Goal: Task Accomplishment & Management: Manage account settings

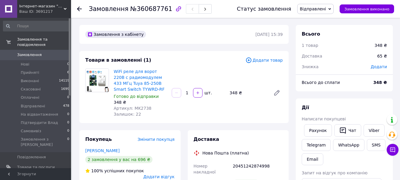
click at [46, 52] on span "Замовлення" at bounding box center [36, 54] width 38 height 5
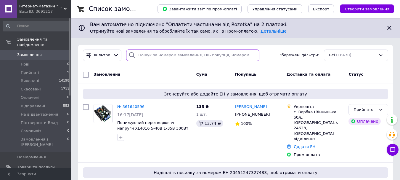
click at [145, 55] on input "search" at bounding box center [192, 55] width 133 height 12
paste input "361303081"
type input "361303081"
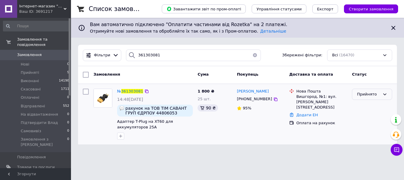
click at [365, 97] on div "Прийнято" at bounding box center [368, 94] width 23 height 6
click at [366, 117] on li "Скасовано" at bounding box center [372, 117] width 40 height 11
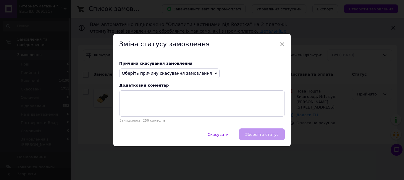
click at [149, 73] on span "Оберіть причину скасування замовлення" at bounding box center [167, 73] width 90 height 5
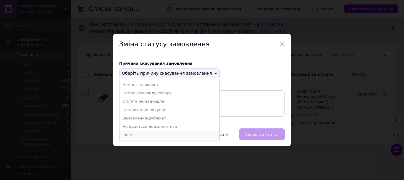
click at [138, 135] on li "Інше" at bounding box center [170, 134] width 100 height 8
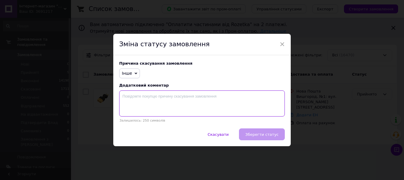
click at [164, 105] on textarea at bounding box center [202, 103] width 166 height 26
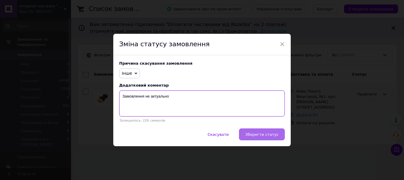
type textarea "Замовлення не актуально"
click at [258, 131] on button "Зберегти статус" at bounding box center [262, 134] width 46 height 12
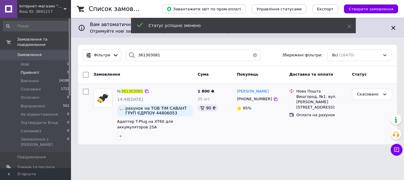
drag, startPoint x: 37, startPoint y: 69, endPoint x: 32, endPoint y: 70, distance: 5.1
click at [36, 69] on li "Прийняті 9" at bounding box center [36, 72] width 73 height 8
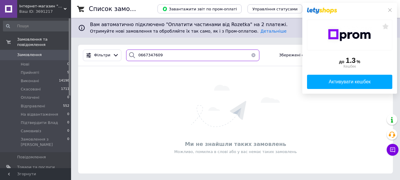
click at [141, 54] on input "0667347609" at bounding box center [192, 55] width 133 height 12
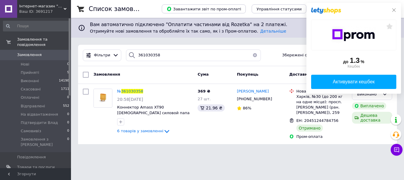
click at [396, 9] on div "до 1.3 % Кешбек Активувати кешбек" at bounding box center [353, 48] width 95 height 91
click at [147, 91] on icon at bounding box center [146, 91] width 5 height 5
click at [348, 149] on div "Список замовлень Завантажити звіт по пром-оплаті Управління статусами Експорт С…" at bounding box center [237, 75] width 333 height 151
click at [394, 8] on icon at bounding box center [394, 10] width 5 height 5
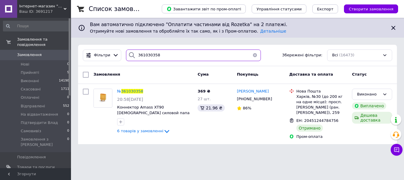
click at [151, 58] on input "361030358" at bounding box center [193, 55] width 135 height 12
paste input "077868"
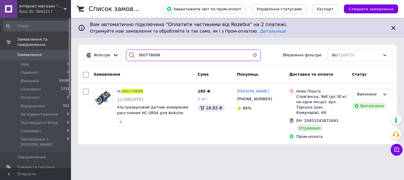
type input "360778688"
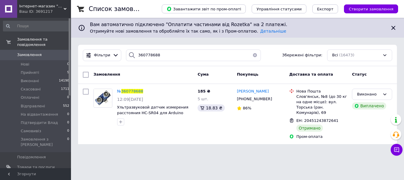
click at [87, 93] on input "checkbox" at bounding box center [86, 91] width 6 height 6
checkbox input "true"
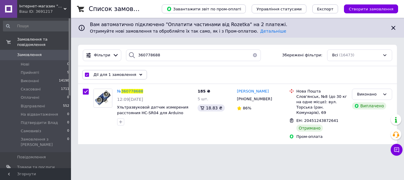
click at [105, 74] on span "Дії для 1 замовлення" at bounding box center [114, 74] width 43 height 5
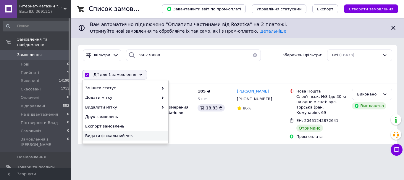
click at [107, 135] on span "Видати фіскальний чек" at bounding box center [124, 135] width 79 height 5
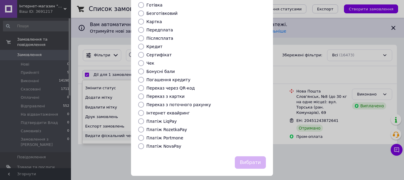
scroll to position [49, 0]
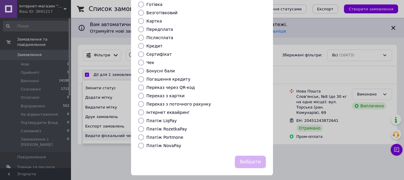
click at [170, 126] on label "Платіж RozetkaPay" at bounding box center [166, 128] width 41 height 5
click at [144, 126] on input "Платіж RozetkaPay" at bounding box center [141, 129] width 6 height 6
radio input "true"
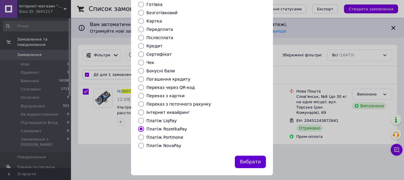
click at [248, 155] on button "Вибрати" at bounding box center [250, 161] width 31 height 13
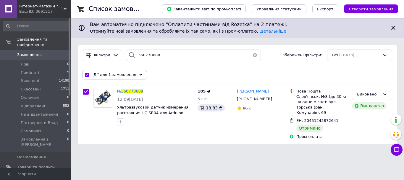
click at [152, 49] on div "Фільтри 360778688 Збережені фільтри: Всі (16473)" at bounding box center [237, 55] width 319 height 21
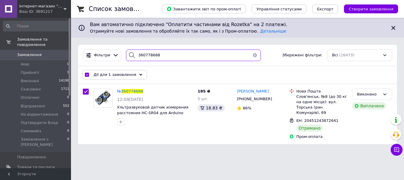
click at [150, 55] on input "360778688" at bounding box center [193, 55] width 135 height 12
drag, startPoint x: 150, startPoint y: 55, endPoint x: 146, endPoint y: 60, distance: 6.6
click at [149, 56] on input "360778688" at bounding box center [193, 55] width 135 height 12
paste input "948071"
type input "360948071"
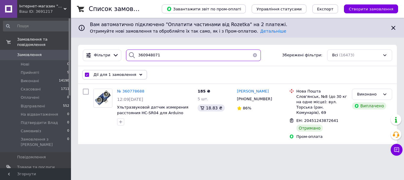
checkbox input "false"
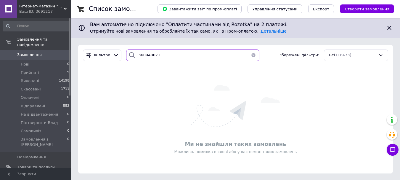
click at [152, 54] on input "360948071" at bounding box center [192, 55] width 133 height 12
paste input "720196"
type input "360720196"
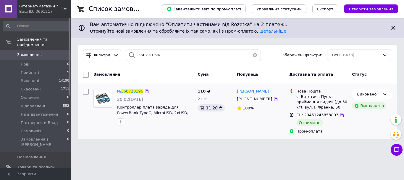
click at [87, 93] on input "checkbox" at bounding box center [86, 91] width 6 height 6
checkbox input "true"
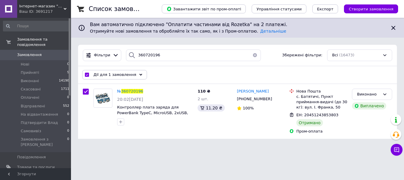
click at [98, 77] on span "Дії для 1 замовлення" at bounding box center [114, 74] width 43 height 5
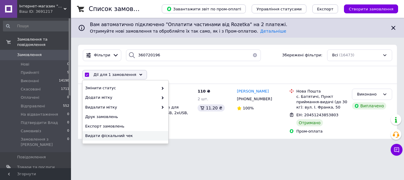
click at [95, 138] on span "Видати фіскальний чек" at bounding box center [124, 135] width 79 height 5
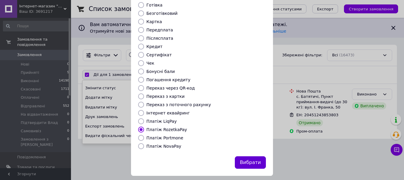
scroll to position [49, 0]
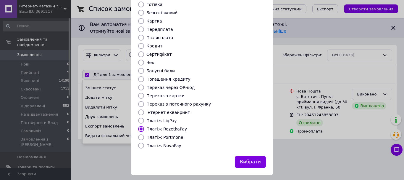
drag, startPoint x: 254, startPoint y: 154, endPoint x: 187, endPoint y: 175, distance: 70.7
click at [252, 155] on button "Вибрати" at bounding box center [250, 161] width 31 height 13
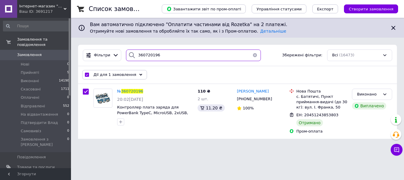
click at [154, 56] on input "360720196" at bounding box center [193, 55] width 135 height 12
paste input "91441"
type input "360791441"
checkbox input "false"
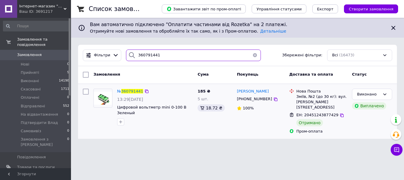
type input "360791441"
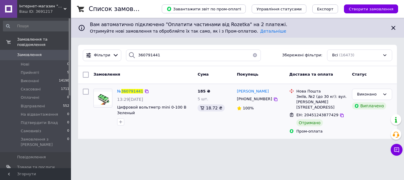
click at [86, 89] on input "checkbox" at bounding box center [86, 91] width 6 height 6
checkbox input "true"
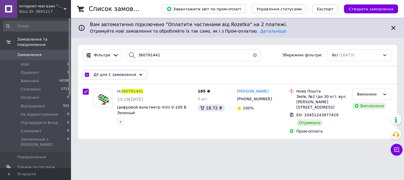
click at [109, 78] on div "Дії для 1 замовлення" at bounding box center [114, 74] width 65 height 9
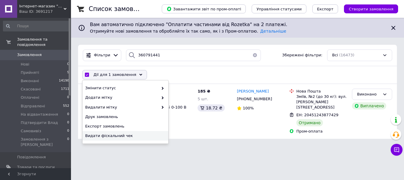
drag, startPoint x: 113, startPoint y: 135, endPoint x: 117, endPoint y: 138, distance: 5.2
click at [114, 136] on span "Видати фіскальний чек" at bounding box center [124, 135] width 79 height 5
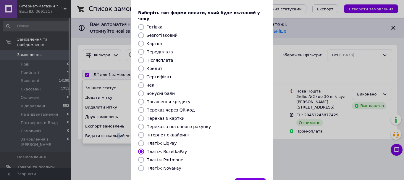
scroll to position [49, 0]
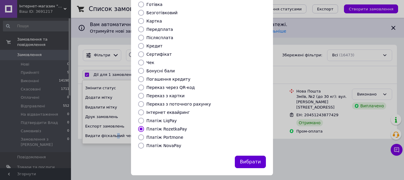
click at [250, 156] on button "Вибрати" at bounding box center [250, 161] width 31 height 13
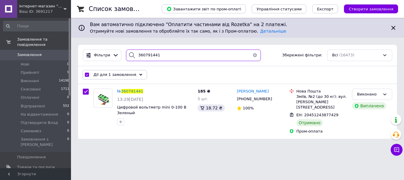
click at [146, 55] on input "360791441" at bounding box center [193, 55] width 135 height 12
paste input "32602"
type input "360732602"
checkbox input "false"
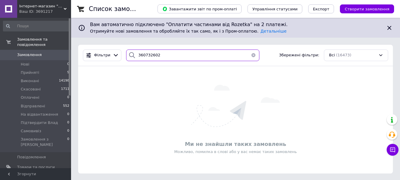
click at [148, 56] on input "360732602" at bounding box center [192, 55] width 133 height 12
paste input "1146961"
click at [148, 55] on input "361146961" at bounding box center [192, 55] width 133 height 12
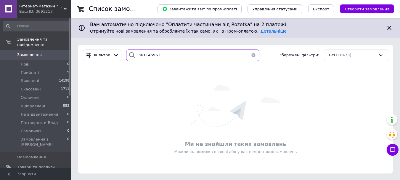
paste input "08558"
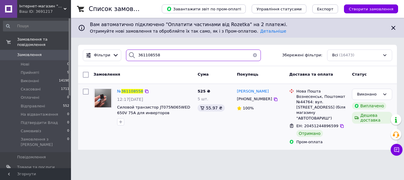
type input "361108558"
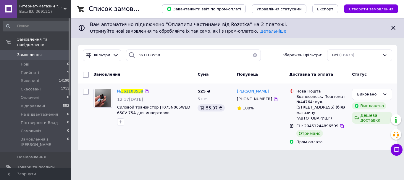
click at [88, 89] on input "checkbox" at bounding box center [86, 91] width 6 height 6
checkbox input "true"
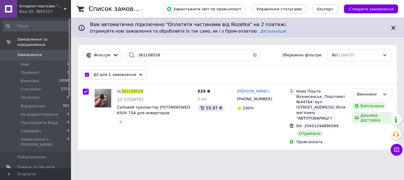
click at [100, 76] on span "Дії для 1 замовлення" at bounding box center [114, 74] width 43 height 5
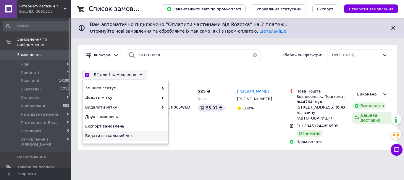
click at [107, 135] on span "Видати фіскальний чек" at bounding box center [124, 135] width 79 height 5
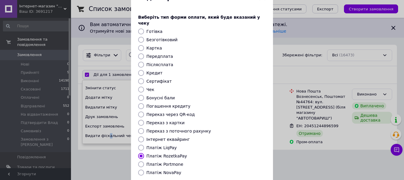
scroll to position [49, 0]
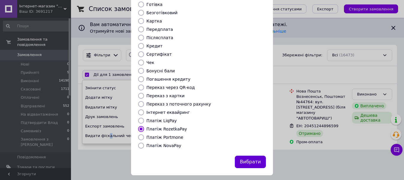
drag, startPoint x: 248, startPoint y: 159, endPoint x: 242, endPoint y: 163, distance: 7.5
click at [247, 159] on button "Вибрати" at bounding box center [250, 161] width 31 height 13
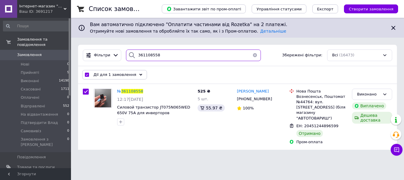
click at [139, 50] on input "361108558" at bounding box center [193, 55] width 135 height 12
paste input "0870685"
type input "360870685"
checkbox input "false"
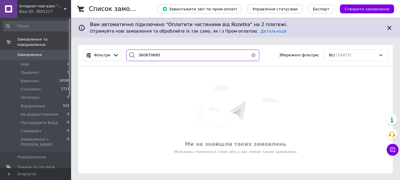
click at [145, 52] on input "360870685" at bounding box center [192, 55] width 133 height 12
paste input "718276"
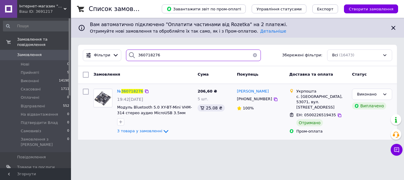
type input "360718276"
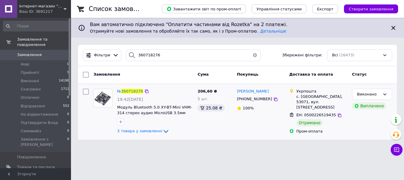
click at [86, 91] on input "checkbox" at bounding box center [86, 91] width 6 height 6
checkbox input "true"
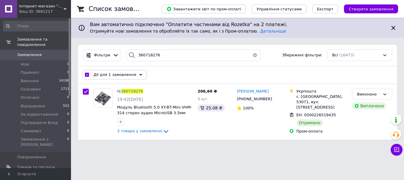
drag, startPoint x: 104, startPoint y: 76, endPoint x: 107, endPoint y: 101, distance: 25.6
click at [104, 77] on span "Дії для 1 замовлення" at bounding box center [114, 74] width 43 height 5
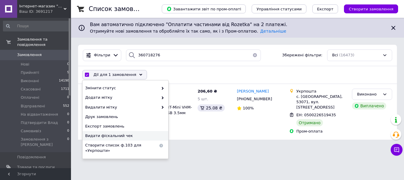
click at [106, 132] on div "Видати фіскальний чек" at bounding box center [126, 135] width 86 height 9
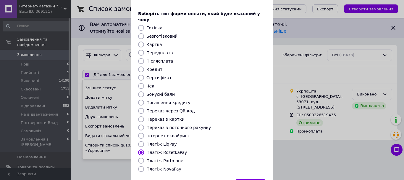
scroll to position [49, 0]
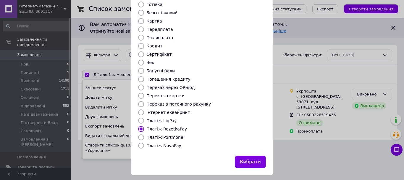
drag, startPoint x: 252, startPoint y: 153, endPoint x: 220, endPoint y: 175, distance: 39.2
click at [253, 155] on button "Вибрати" at bounding box center [250, 161] width 31 height 13
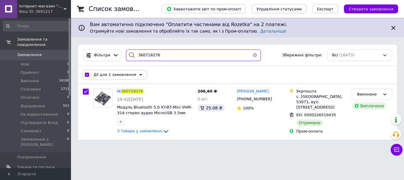
click at [146, 53] on input "360718276" at bounding box center [193, 55] width 135 height 12
paste input "854144"
type input "360854144"
checkbox input "false"
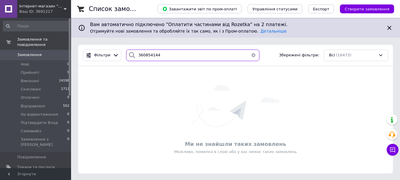
click at [147, 58] on input "360854144" at bounding box center [192, 55] width 133 height 12
paste input "1250931"
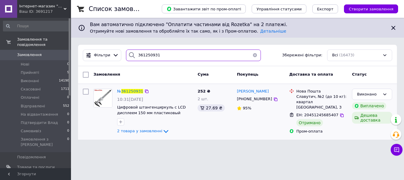
type input "361250931"
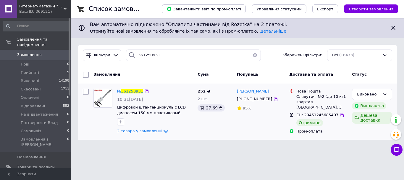
click at [85, 89] on input "checkbox" at bounding box center [86, 91] width 6 height 6
checkbox input "true"
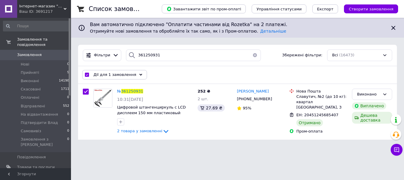
click at [98, 75] on span "Дії для 1 замовлення" at bounding box center [114, 74] width 43 height 5
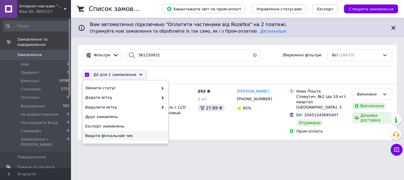
click at [100, 137] on span "Видати фіскальний чек" at bounding box center [124, 135] width 79 height 5
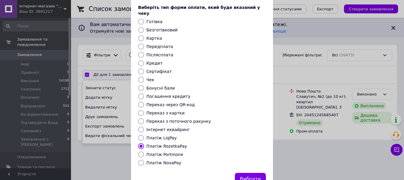
scroll to position [49, 0]
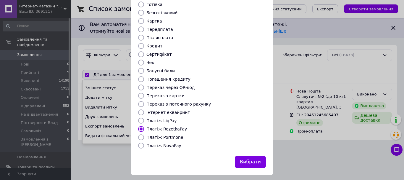
drag, startPoint x: 248, startPoint y: 154, endPoint x: 200, endPoint y: 164, distance: 49.8
click at [248, 155] on button "Вибрати" at bounding box center [250, 161] width 31 height 13
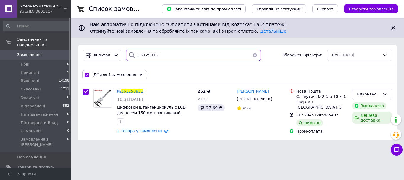
click at [139, 55] on input "361250931" at bounding box center [193, 55] width 135 height 12
paste input "083685"
type input "361083685"
checkbox input "false"
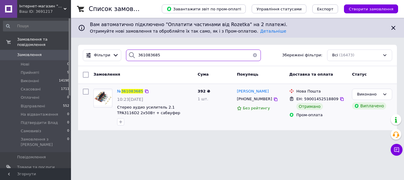
type input "361083685"
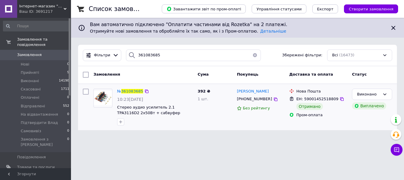
click at [84, 93] on input "checkbox" at bounding box center [86, 91] width 6 height 6
checkbox input "true"
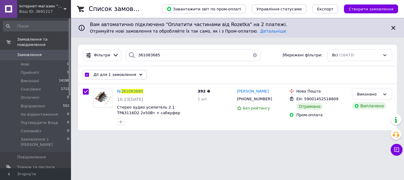
click at [102, 73] on span "Дії для 1 замовлення" at bounding box center [114, 74] width 43 height 5
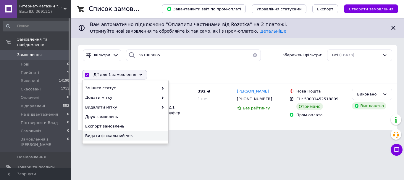
click at [100, 136] on span "Видати фіскальний чек" at bounding box center [124, 135] width 79 height 5
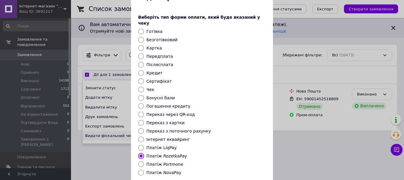
scroll to position [49, 0]
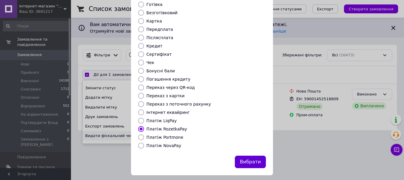
click at [253, 155] on button "Вибрати" at bounding box center [250, 161] width 31 height 13
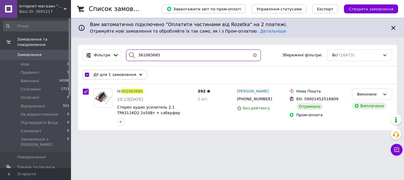
click at [141, 57] on input "361083685" at bounding box center [193, 55] width 135 height 12
paste input "65549"
type input "361065549"
checkbox input "false"
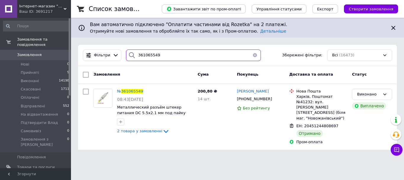
type input "361065549"
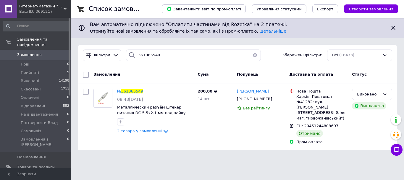
click at [85, 76] on input "checkbox" at bounding box center [86, 75] width 6 height 6
checkbox input "true"
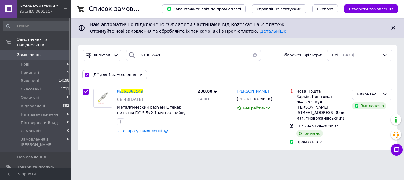
click at [97, 72] on span "Дії для 1 замовлення" at bounding box center [114, 74] width 43 height 5
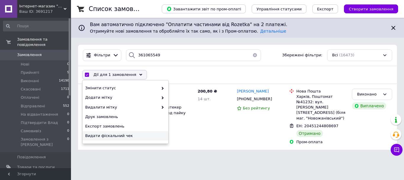
click at [107, 137] on span "Видати фіскальний чек" at bounding box center [124, 135] width 79 height 5
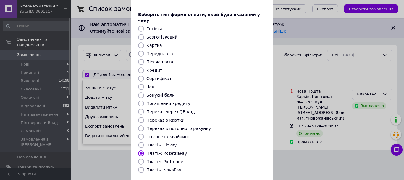
scroll to position [49, 0]
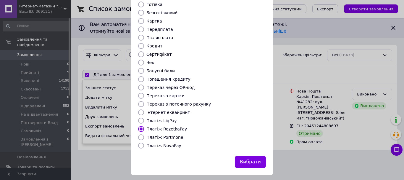
drag, startPoint x: 245, startPoint y: 156, endPoint x: 179, endPoint y: 176, distance: 69.0
click at [243, 157] on button "Вибрати" at bounding box center [250, 161] width 31 height 13
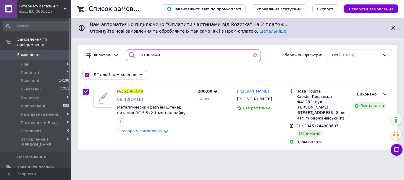
click at [143, 55] on input "361065549" at bounding box center [193, 55] width 135 height 12
paste input "03225"
type input "361003225"
checkbox input "false"
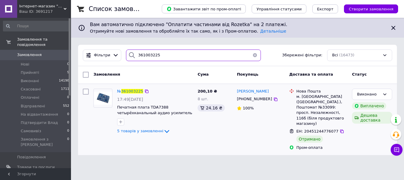
type input "361003225"
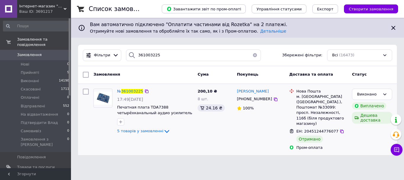
click at [87, 92] on input "checkbox" at bounding box center [86, 91] width 6 height 6
checkbox input "true"
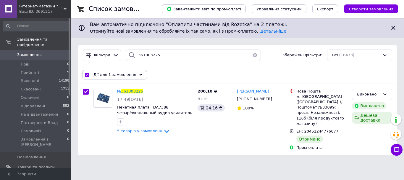
drag, startPoint x: 105, startPoint y: 74, endPoint x: 106, endPoint y: 102, distance: 28.1
click at [105, 75] on span "Дії для 1 замовлення" at bounding box center [114, 74] width 43 height 5
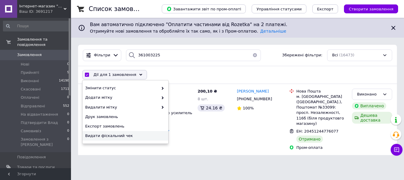
click at [103, 134] on span "Видати фіскальний чек" at bounding box center [124, 135] width 79 height 5
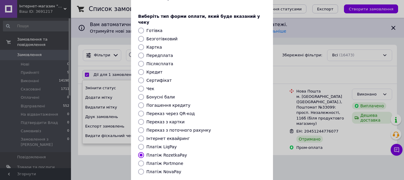
scroll to position [49, 0]
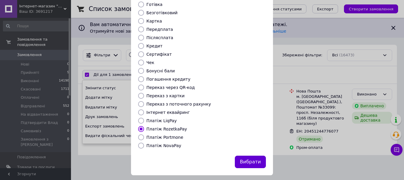
click at [260, 155] on button "Вибрати" at bounding box center [250, 161] width 31 height 13
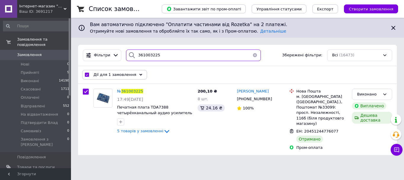
click at [148, 59] on input "361003225" at bounding box center [193, 55] width 135 height 12
paste input "0802621"
type input "360802621"
checkbox input "false"
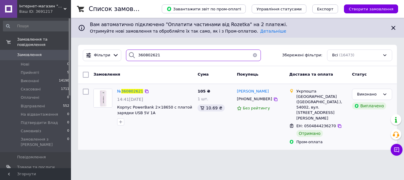
type input "360802621"
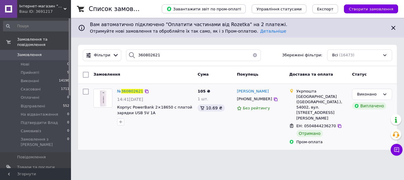
click at [86, 93] on input "checkbox" at bounding box center [86, 91] width 6 height 6
checkbox input "true"
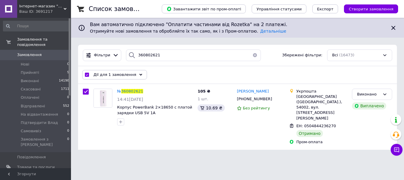
click at [103, 75] on span "Дії для 1 замовлення" at bounding box center [114, 74] width 43 height 5
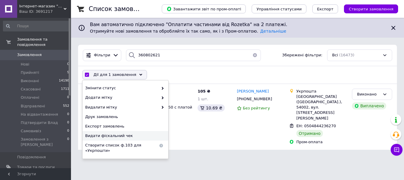
click at [110, 134] on span "Видати фіскальний чек" at bounding box center [124, 135] width 79 height 5
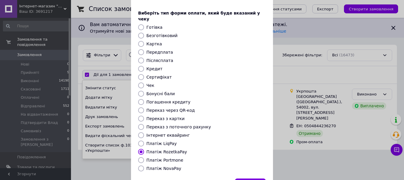
scroll to position [49, 0]
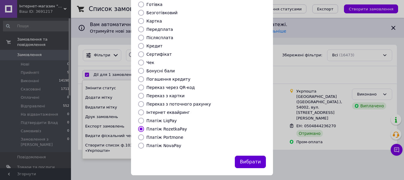
click at [250, 155] on button "Вибрати" at bounding box center [250, 161] width 31 height 13
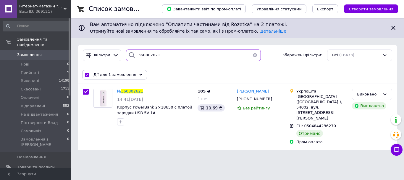
click at [143, 58] on input "360802621" at bounding box center [193, 55] width 135 height 12
paste input "1110270"
type input "361110270"
checkbox input "false"
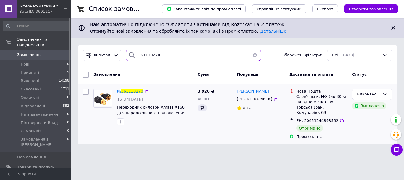
type input "361110270"
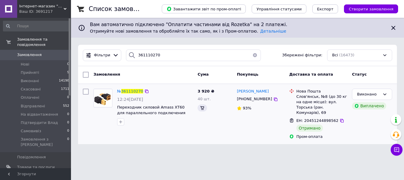
click at [84, 92] on input "checkbox" at bounding box center [86, 91] width 6 height 6
checkbox input "true"
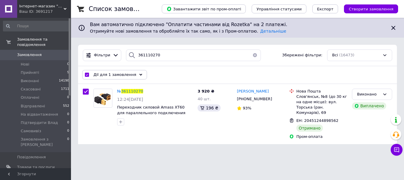
click at [103, 74] on span "Дії для 1 замовлення" at bounding box center [114, 74] width 43 height 5
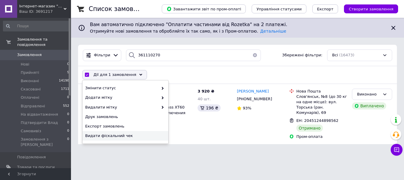
click at [105, 134] on span "Видати фіскальний чек" at bounding box center [124, 135] width 79 height 5
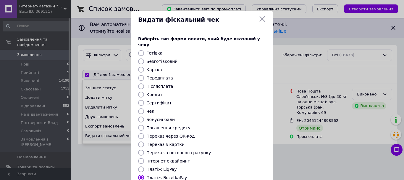
scroll to position [49, 0]
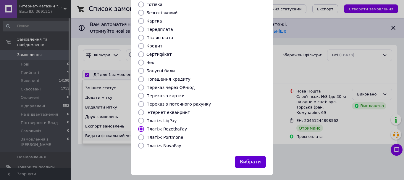
click at [260, 155] on button "Вибрати" at bounding box center [250, 161] width 31 height 13
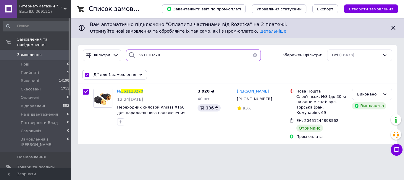
click at [150, 59] on input "361110270" at bounding box center [193, 55] width 135 height 12
paste input "234764"
type input "361234764"
checkbox input "false"
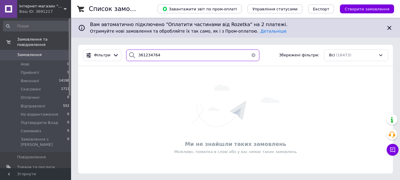
click at [156, 56] on input "361234764" at bounding box center [192, 55] width 133 height 12
paste input "05878"
click at [150, 57] on input "361205878" at bounding box center [192, 55] width 133 height 12
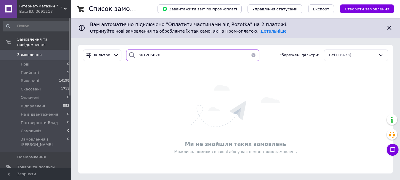
paste input "140250"
click at [145, 55] on input "361140250" at bounding box center [192, 55] width 133 height 12
paste input "276087"
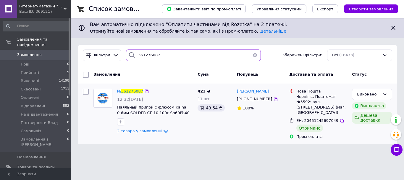
type input "361276087"
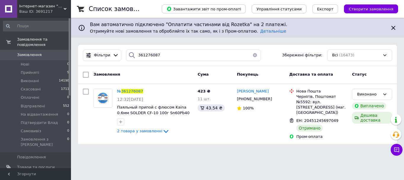
drag, startPoint x: 84, startPoint y: 90, endPoint x: 91, endPoint y: 82, distance: 10.7
click at [84, 90] on input "checkbox" at bounding box center [86, 91] width 6 height 6
checkbox input "true"
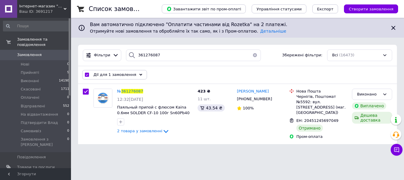
click at [102, 73] on span "Дії для 1 замовлення" at bounding box center [114, 74] width 43 height 5
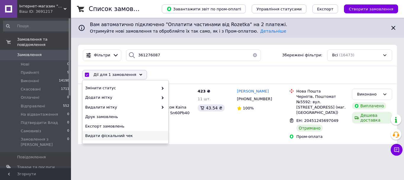
click at [115, 134] on span "Видати фіскальний чек" at bounding box center [124, 135] width 79 height 5
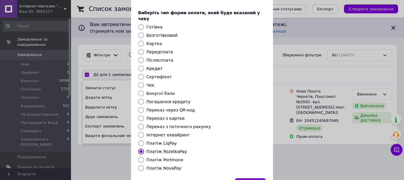
scroll to position [49, 0]
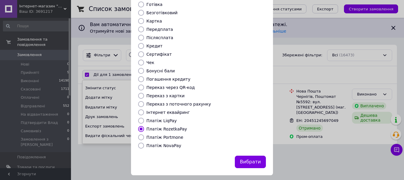
click at [257, 159] on button "Вибрати" at bounding box center [250, 161] width 31 height 13
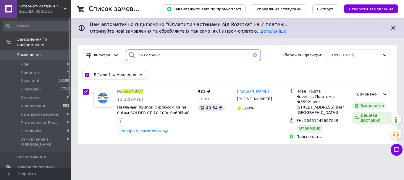
click at [143, 57] on input "361276087" at bounding box center [193, 55] width 135 height 12
paste input "86776"
type input "361286776"
checkbox input "false"
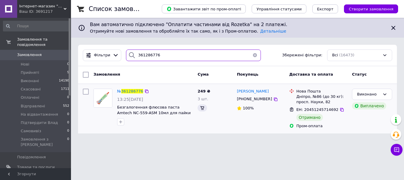
type input "361286776"
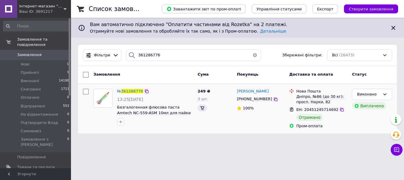
click at [86, 92] on input "checkbox" at bounding box center [86, 91] width 6 height 6
checkbox input "true"
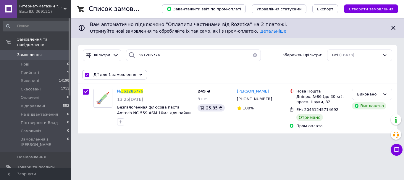
click at [104, 72] on span "Дії для 1 замовлення" at bounding box center [114, 74] width 43 height 5
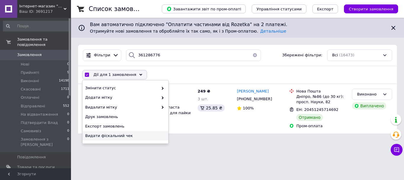
click at [109, 132] on div "Видати фіскальний чек" at bounding box center [126, 135] width 86 height 9
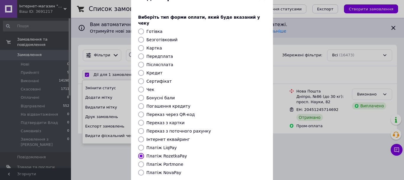
scroll to position [49, 0]
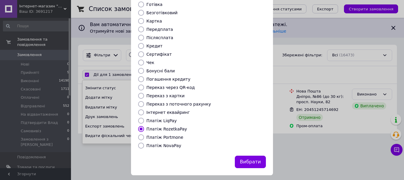
drag, startPoint x: 243, startPoint y: 154, endPoint x: 189, endPoint y: 179, distance: 59.1
click at [242, 155] on button "Вибрати" at bounding box center [250, 161] width 31 height 13
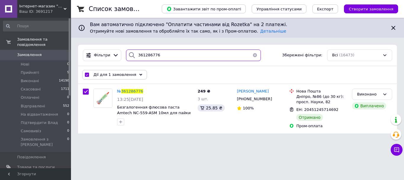
click at [149, 58] on input "361286776" at bounding box center [193, 55] width 135 height 12
paste input "041954"
type input "361041954"
checkbox input "false"
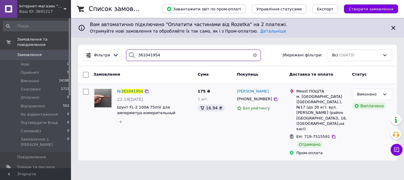
type input "361041954"
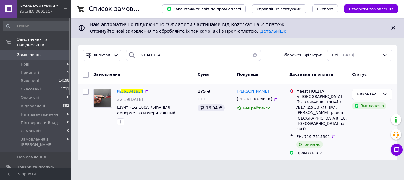
drag, startPoint x: 85, startPoint y: 92, endPoint x: 93, endPoint y: 87, distance: 9.1
click at [86, 91] on input "checkbox" at bounding box center [86, 91] width 6 height 6
checkbox input "true"
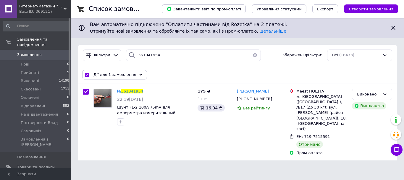
click at [105, 74] on span "Дії для 1 замовлення" at bounding box center [114, 74] width 43 height 5
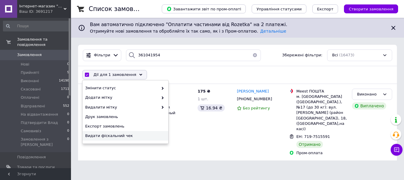
click at [107, 133] on span "Видати фіскальний чек" at bounding box center [124, 135] width 79 height 5
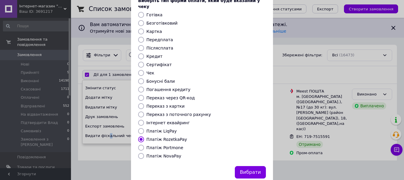
scroll to position [49, 0]
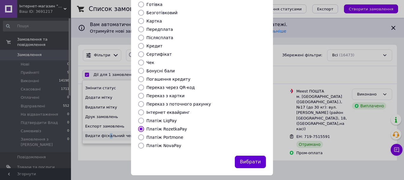
click at [250, 157] on button "Вибрати" at bounding box center [250, 161] width 31 height 13
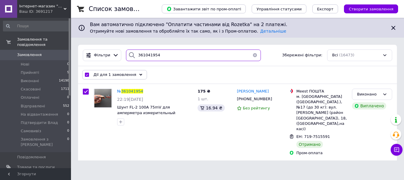
click at [150, 52] on input "361041954" at bounding box center [193, 55] width 135 height 12
paste input "30358"
type input "361030358"
checkbox input "false"
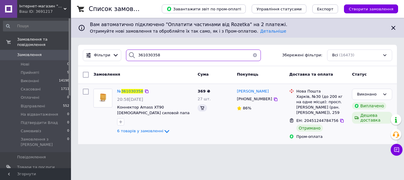
type input "361030358"
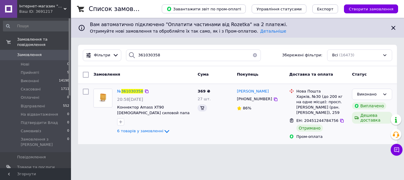
click at [87, 92] on input "checkbox" at bounding box center [86, 91] width 6 height 6
checkbox input "true"
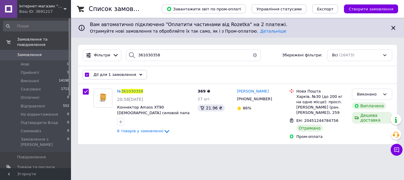
click at [104, 78] on div "Дії для 1 замовлення" at bounding box center [114, 74] width 65 height 9
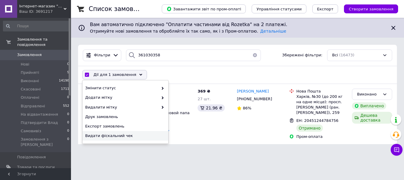
click at [100, 137] on span "Видати фіскальний чек" at bounding box center [124, 135] width 79 height 5
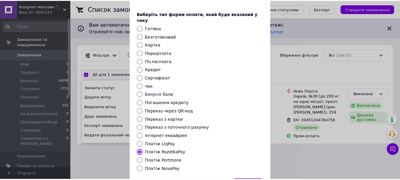
scroll to position [49, 0]
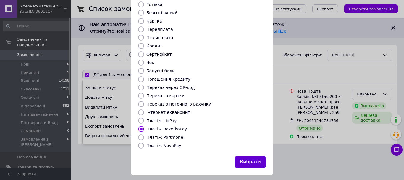
click at [240, 155] on button "Вибрати" at bounding box center [250, 161] width 31 height 13
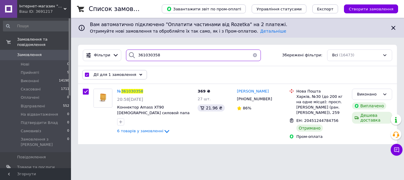
click at [146, 57] on input "361030358" at bounding box center [193, 55] width 135 height 12
paste input "287637"
type input "361287637"
checkbox input "false"
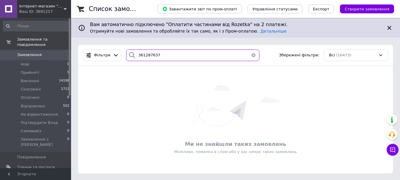
type input "361287637"
